Goal: Task Accomplishment & Management: Use online tool/utility

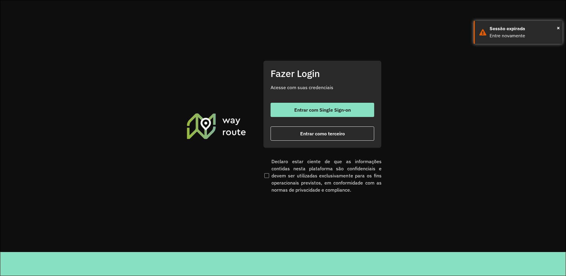
click at [303, 133] on span "Entrar como terceiro" at bounding box center [322, 133] width 45 height 5
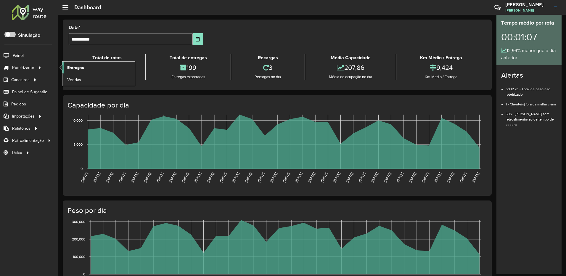
click at [78, 68] on span "Entregas" at bounding box center [75, 67] width 17 height 6
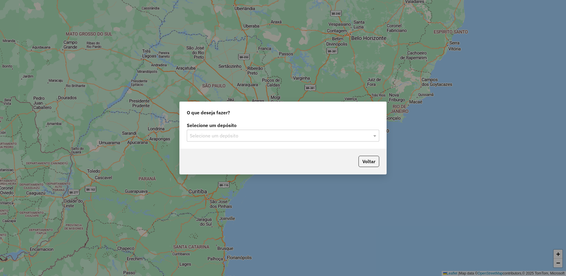
click at [240, 135] on input "text" at bounding box center [277, 135] width 175 height 7
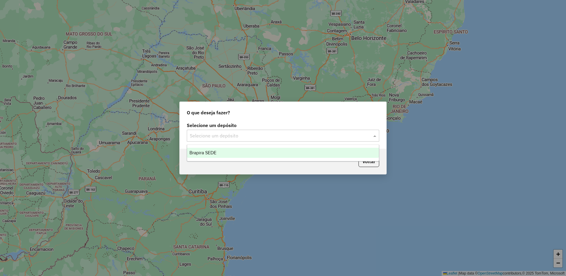
click at [243, 151] on div "Brapira SEDE" at bounding box center [283, 153] width 192 height 10
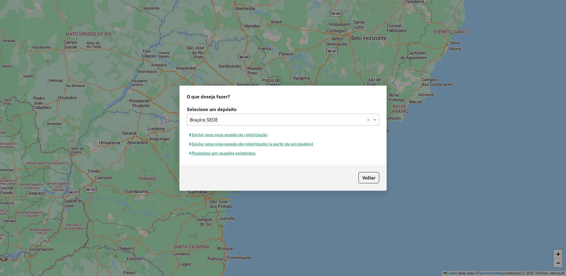
click at [247, 151] on button "Pesquisar por sessões existentes" at bounding box center [222, 153] width 71 height 9
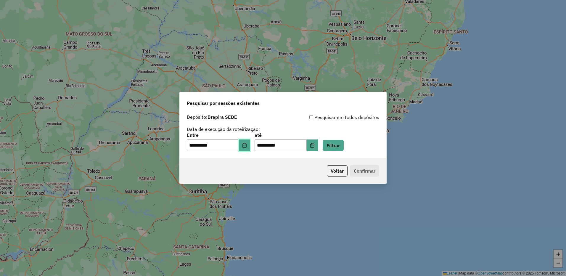
click at [243, 139] on button "Choose Date" at bounding box center [244, 145] width 11 height 12
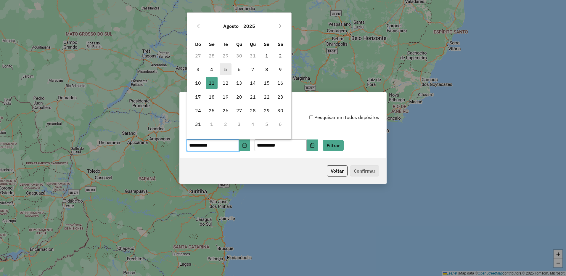
click at [228, 69] on span "5" at bounding box center [226, 69] width 12 height 12
type input "**********"
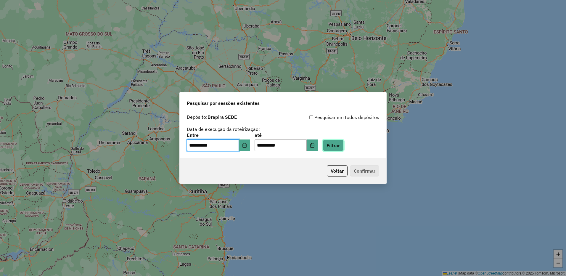
click at [343, 150] on button "Filtrar" at bounding box center [332, 145] width 21 height 11
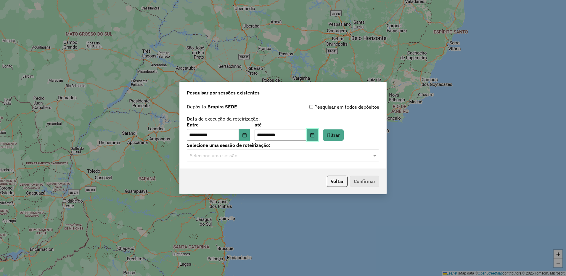
click at [317, 138] on button "Choose Date" at bounding box center [312, 135] width 11 height 12
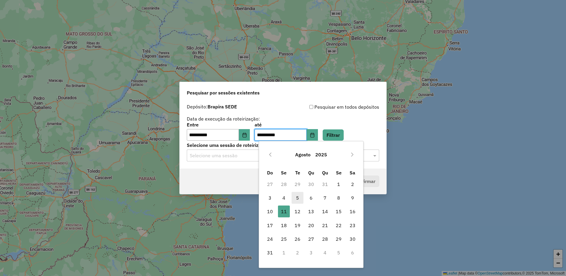
click at [295, 197] on span "5" at bounding box center [297, 198] width 12 height 12
type input "**********"
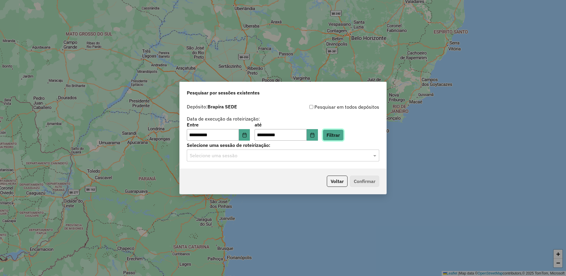
click at [335, 133] on button "Filtrar" at bounding box center [332, 134] width 21 height 11
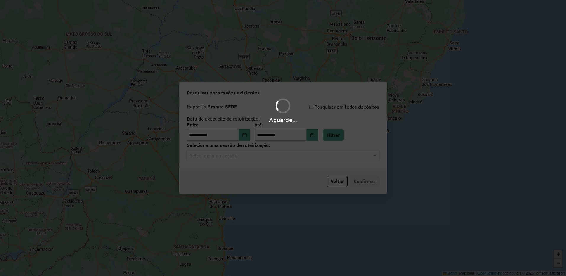
click at [308, 158] on input "text" at bounding box center [277, 155] width 175 height 7
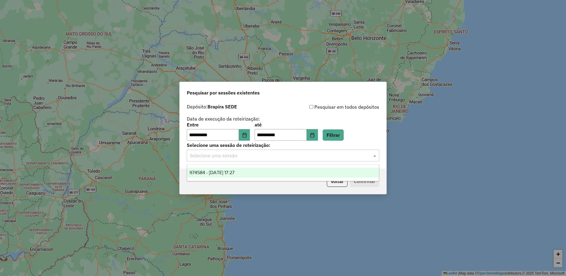
click at [279, 171] on div "974584 - 05/08/2025 17:27" at bounding box center [283, 172] width 192 height 10
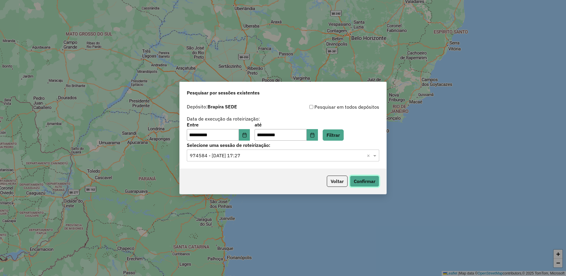
click at [361, 181] on button "Confirmar" at bounding box center [364, 180] width 29 height 11
click at [246, 136] on icon "Choose Date" at bounding box center [244, 135] width 4 height 5
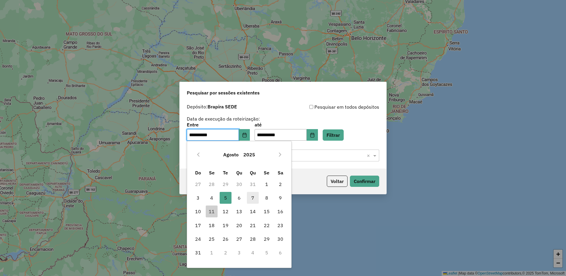
click at [254, 197] on span "7" at bounding box center [253, 198] width 12 height 12
type input "**********"
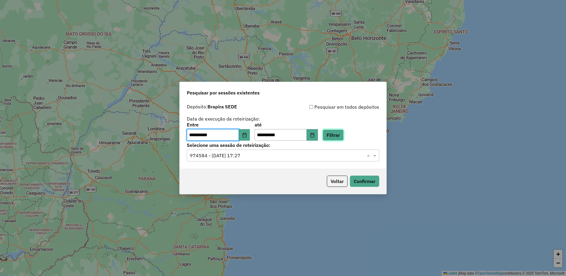
click at [333, 134] on button "Filtrar" at bounding box center [332, 134] width 21 height 11
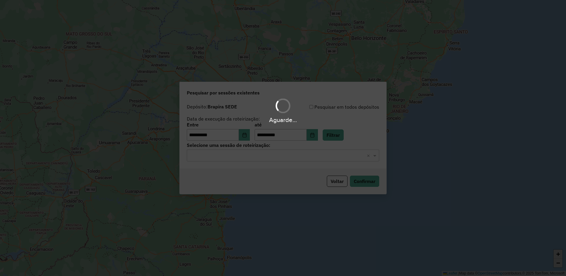
click at [258, 157] on div "Aguarde..." at bounding box center [283, 138] width 566 height 276
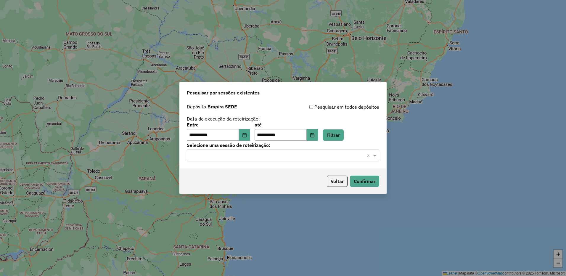
click at [258, 157] on input "text" at bounding box center [277, 155] width 175 height 7
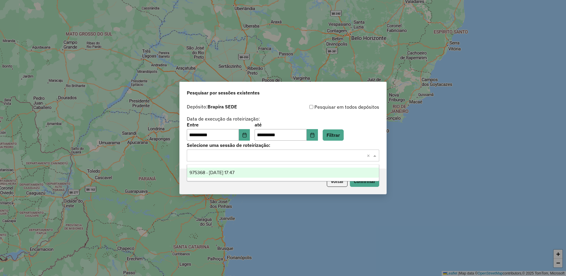
click at [248, 171] on div "975368 - 07/08/2025 17:47" at bounding box center [283, 172] width 192 height 10
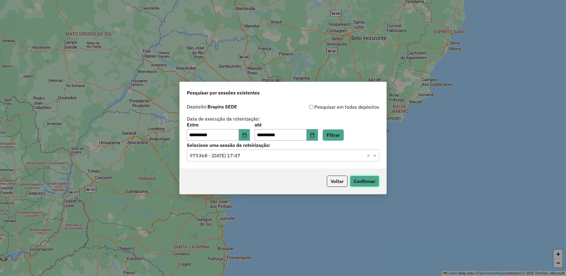
click at [372, 180] on button "Confirmar" at bounding box center [364, 180] width 29 height 11
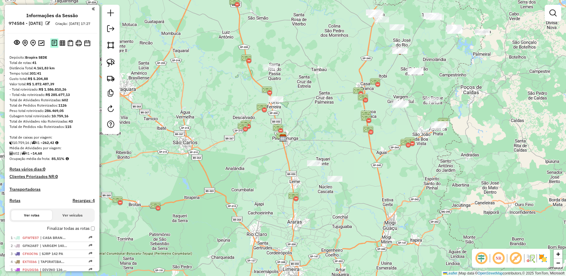
click at [51, 46] on img at bounding box center [54, 43] width 6 height 7
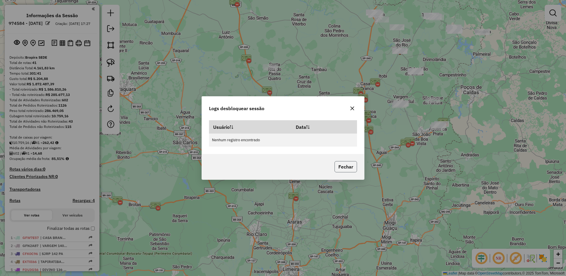
click at [337, 165] on button "Fechar" at bounding box center [345, 166] width 22 height 11
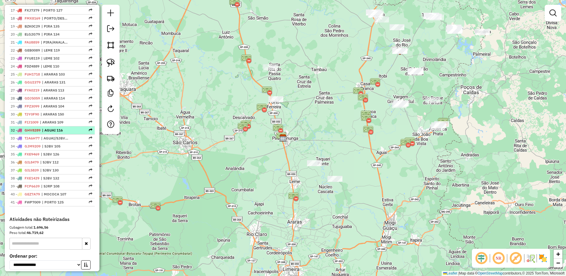
scroll to position [296, 0]
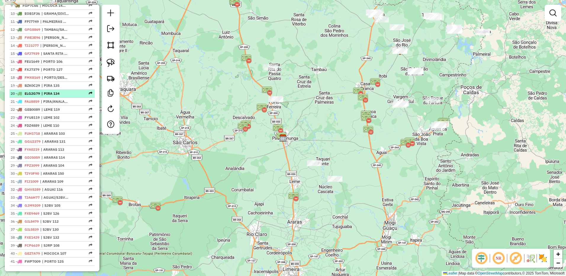
click at [62, 96] on span "| PIRA 134" at bounding box center [54, 93] width 27 height 5
select select "**********"
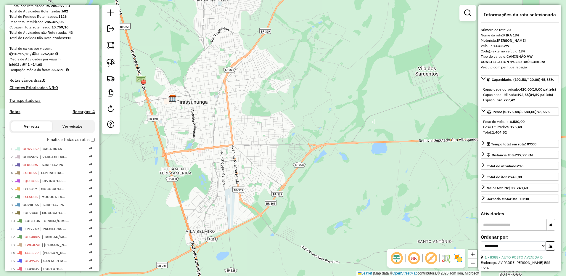
scroll to position [0, 0]
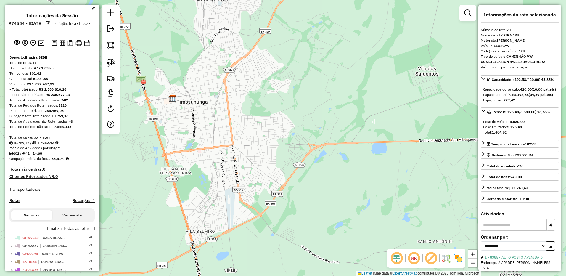
click at [92, 8] on em at bounding box center [93, 8] width 3 height 5
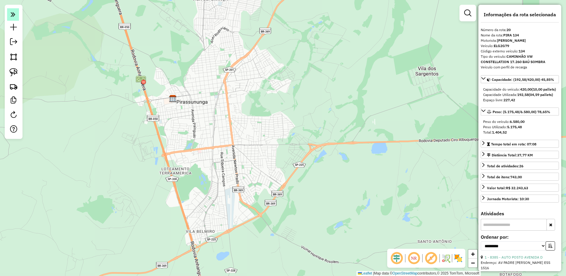
click at [14, 17] on icon at bounding box center [13, 14] width 5 height 8
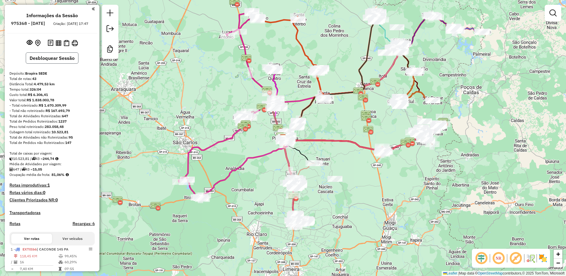
click at [72, 64] on button "Desbloquear Sessão" at bounding box center [52, 57] width 53 height 11
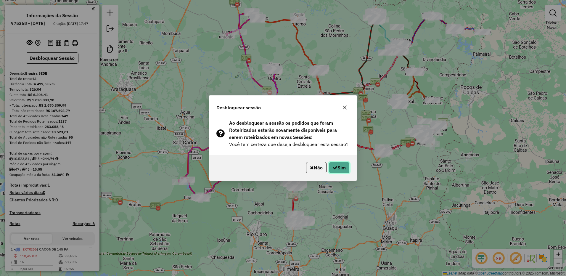
click at [333, 162] on button "Sim" at bounding box center [339, 167] width 21 height 11
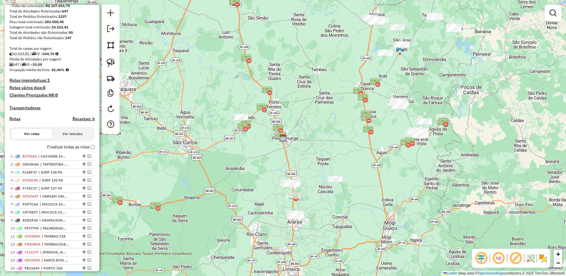
scroll to position [237, 0]
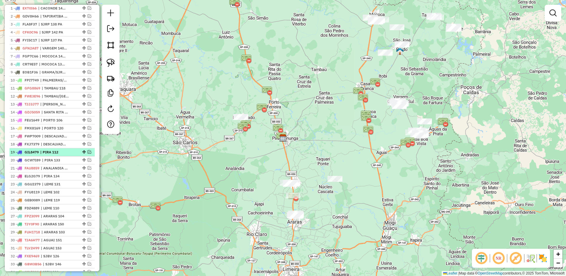
click at [75, 154] on div at bounding box center [84, 152] width 18 height 4
select select "**********"
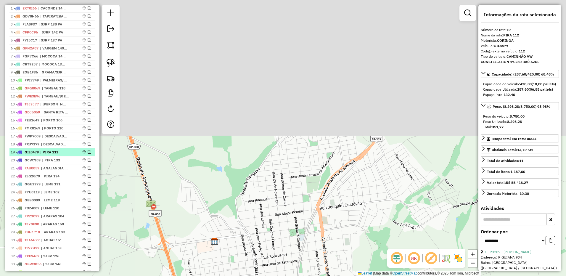
click at [88, 154] on em at bounding box center [90, 152] width 4 height 4
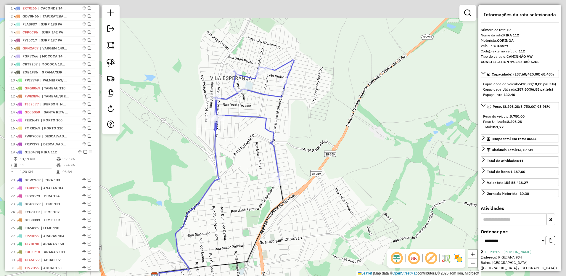
drag, startPoint x: 387, startPoint y: 150, endPoint x: 327, endPoint y: 184, distance: 69.2
click at [327, 184] on div "Janela de atendimento Grade de atendimento Capacidade Transportadoras Veículos …" at bounding box center [283, 138] width 566 height 276
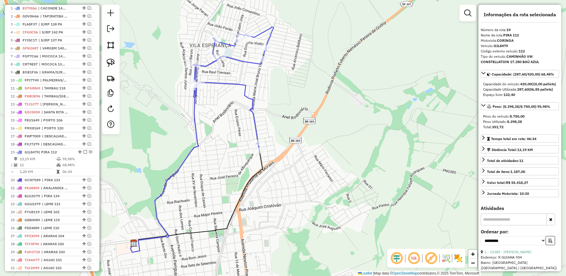
drag, startPoint x: 172, startPoint y: 122, endPoint x: 169, endPoint y: 118, distance: 4.4
click at [169, 118] on div "Janela de atendimento Grade de atendimento Capacidade Transportadoras Veículos …" at bounding box center [283, 138] width 566 height 276
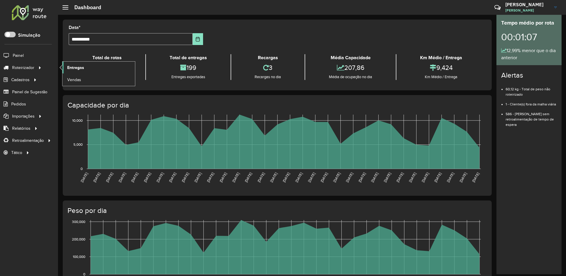
click at [82, 68] on span "Entregas" at bounding box center [75, 67] width 17 height 6
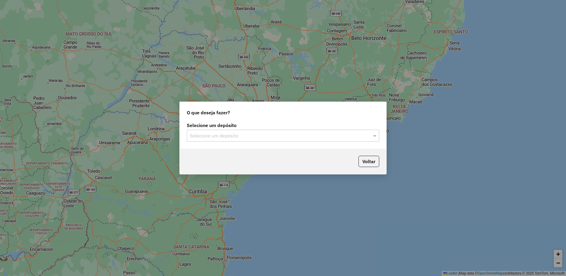
click at [231, 137] on input "text" at bounding box center [277, 135] width 175 height 7
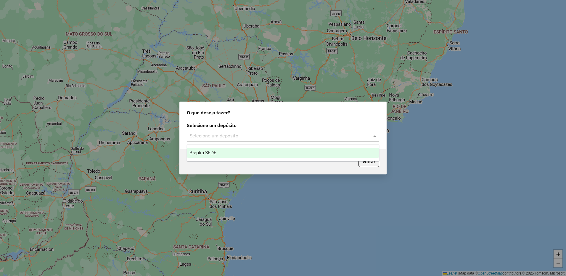
click at [236, 154] on div "Brapira SEDE" at bounding box center [283, 153] width 192 height 10
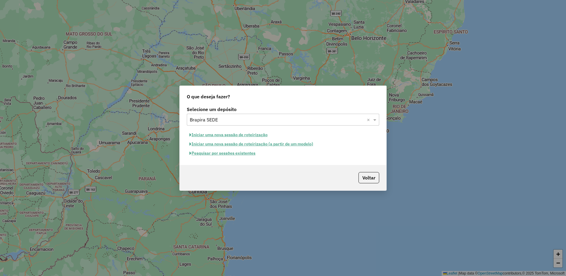
click at [247, 157] on button "Pesquisar por sessões existentes" at bounding box center [222, 153] width 71 height 9
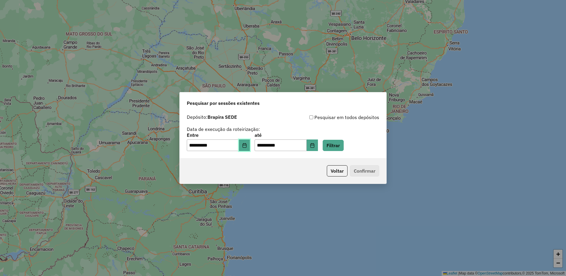
click at [247, 146] on icon "Choose Date" at bounding box center [244, 145] width 5 height 5
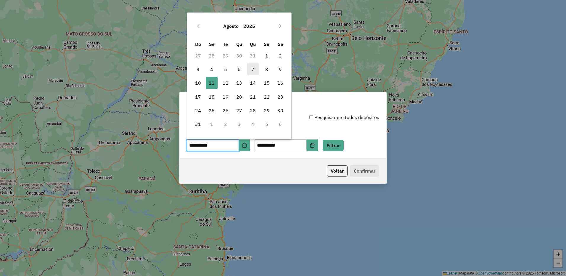
click at [254, 71] on span "7" at bounding box center [253, 69] width 12 height 12
type input "**********"
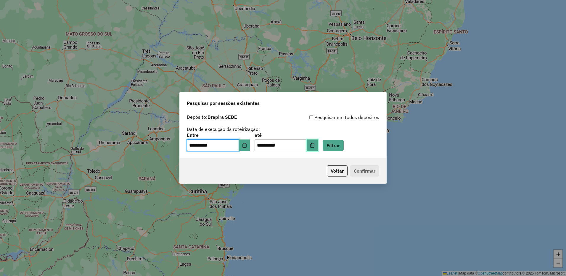
click at [315, 143] on button "Choose Date" at bounding box center [312, 145] width 11 height 12
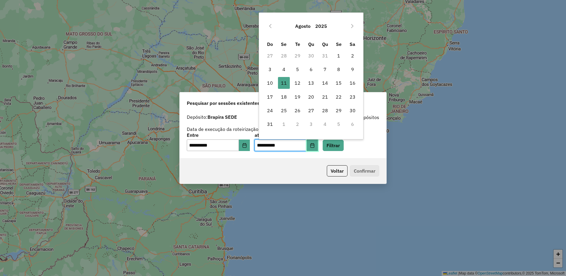
click at [314, 144] on icon "Choose Date" at bounding box center [312, 145] width 5 height 5
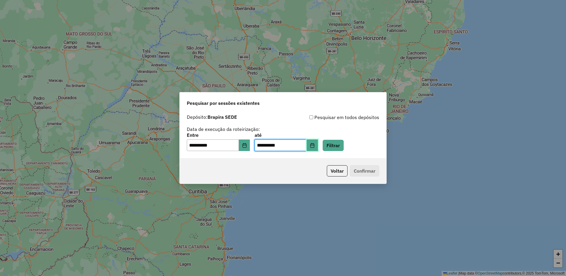
click at [314, 144] on icon "Choose Date" at bounding box center [312, 145] width 5 height 5
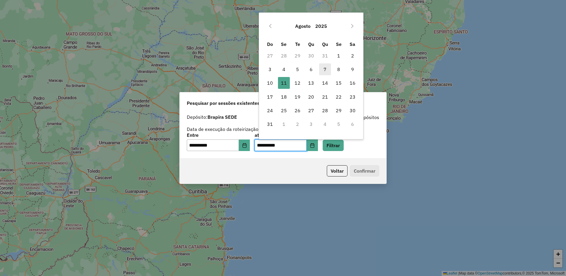
click at [323, 71] on span "7" at bounding box center [325, 69] width 12 height 12
type input "**********"
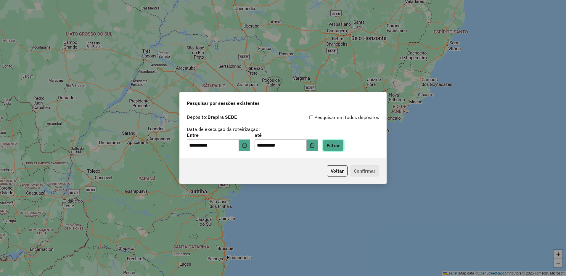
click at [343, 149] on button "Filtrar" at bounding box center [332, 145] width 21 height 11
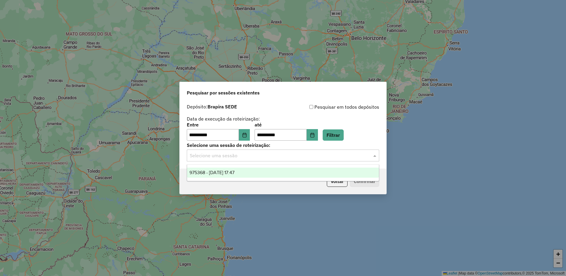
drag, startPoint x: 345, startPoint y: 155, endPoint x: 264, endPoint y: 164, distance: 81.3
click at [345, 155] on input "text" at bounding box center [277, 155] width 175 height 7
click at [234, 173] on span "975368 - 07/08/2025 17:47" at bounding box center [211, 172] width 45 height 5
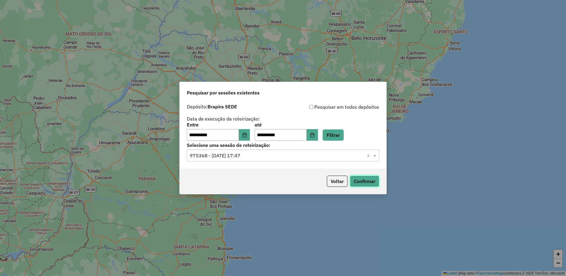
click at [373, 180] on button "Confirmar" at bounding box center [364, 180] width 29 height 11
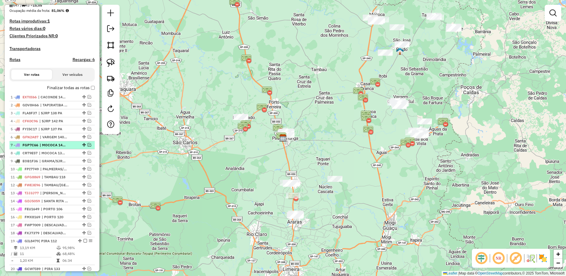
scroll to position [178, 0]
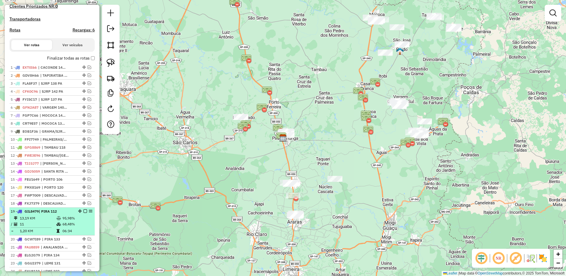
click at [83, 213] on em at bounding box center [85, 211] width 4 height 4
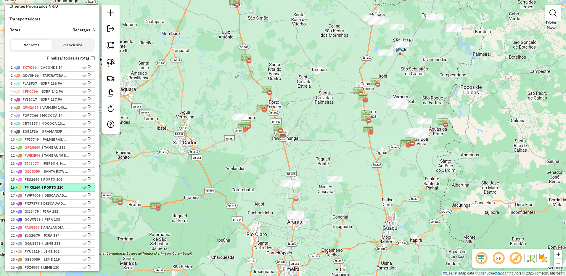
scroll to position [237, 0]
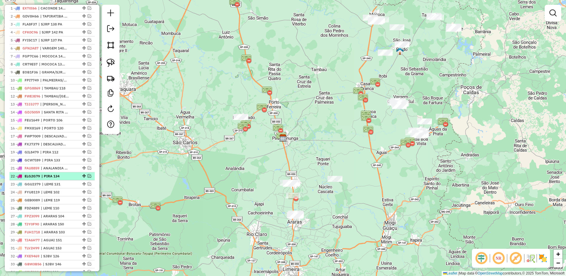
click at [69, 179] on span "| PIRA 134" at bounding box center [54, 175] width 27 height 5
select select "**********"
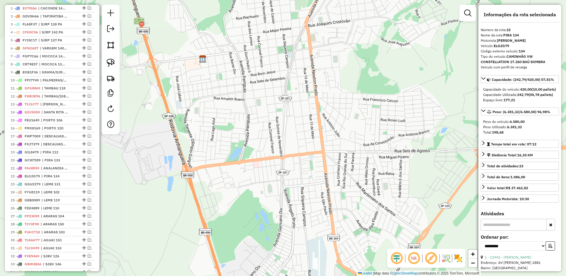
click at [88, 178] on em at bounding box center [90, 176] width 4 height 4
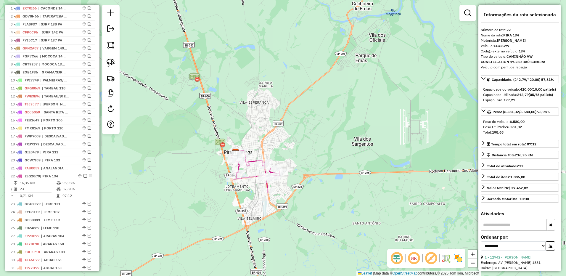
drag, startPoint x: 348, startPoint y: 182, endPoint x: 326, endPoint y: 187, distance: 23.0
click at [326, 187] on div "Janela de atendimento Grade de atendimento Capacidade Transportadoras Veículos …" at bounding box center [283, 138] width 566 height 276
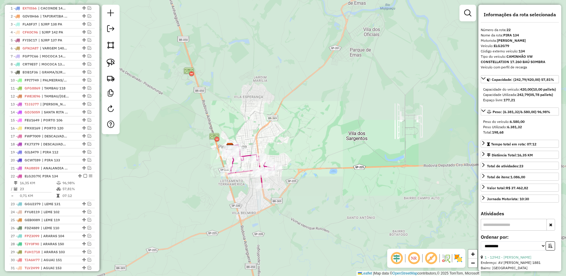
drag, startPoint x: 283, startPoint y: 171, endPoint x: 295, endPoint y: 175, distance: 12.3
click at [295, 174] on div "Janela de atendimento Grade de atendimento Capacidade Transportadoras Veículos …" at bounding box center [283, 138] width 566 height 276
